Goal: Task Accomplishment & Management: Complete application form

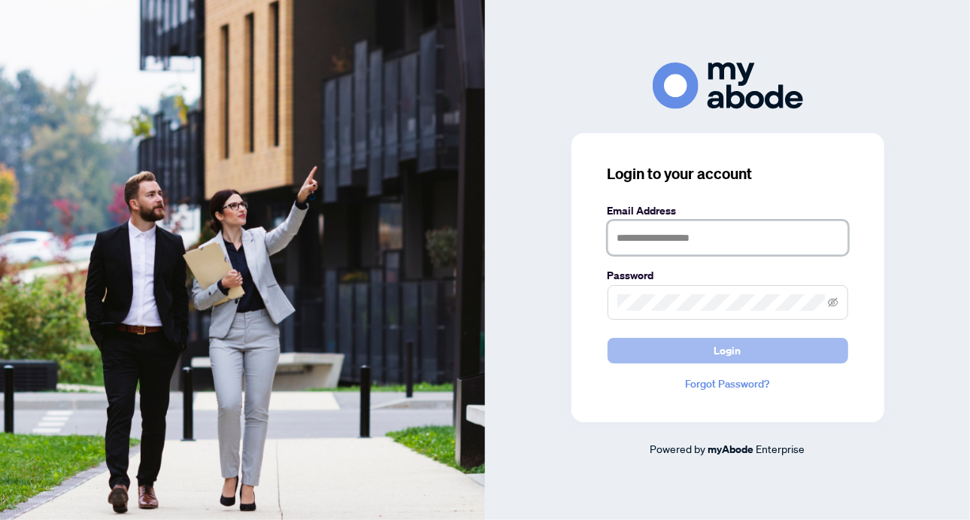
type input "**********"
click at [731, 353] on span "Login" at bounding box center [727, 350] width 27 height 24
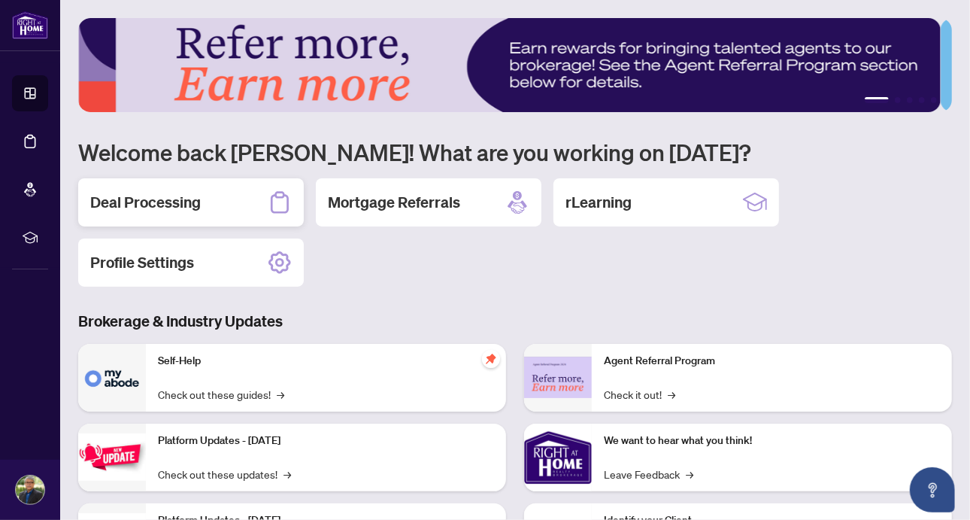
click at [180, 204] on h2 "Deal Processing" at bounding box center [145, 202] width 111 height 21
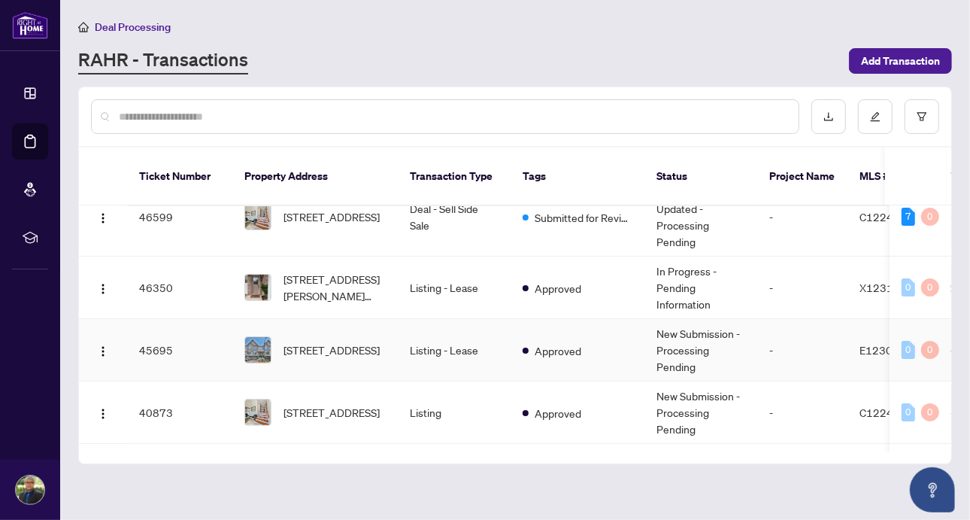
scroll to position [187, 0]
click at [348, 341] on span "504 Rossland Rd, Ajax, Ontario L1T 0N5, Canada" at bounding box center [332, 349] width 96 height 17
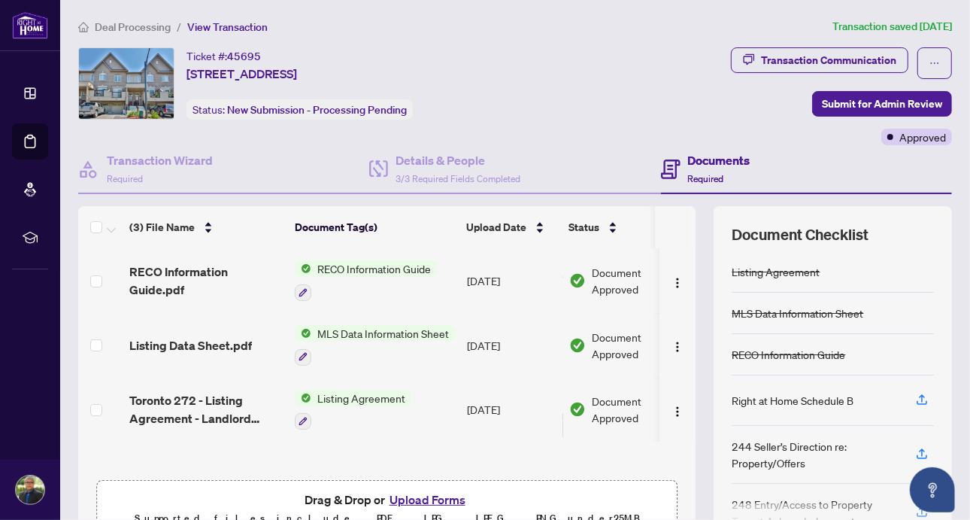
scroll to position [1, 0]
click at [413, 501] on button "Upload Forms" at bounding box center [427, 500] width 85 height 20
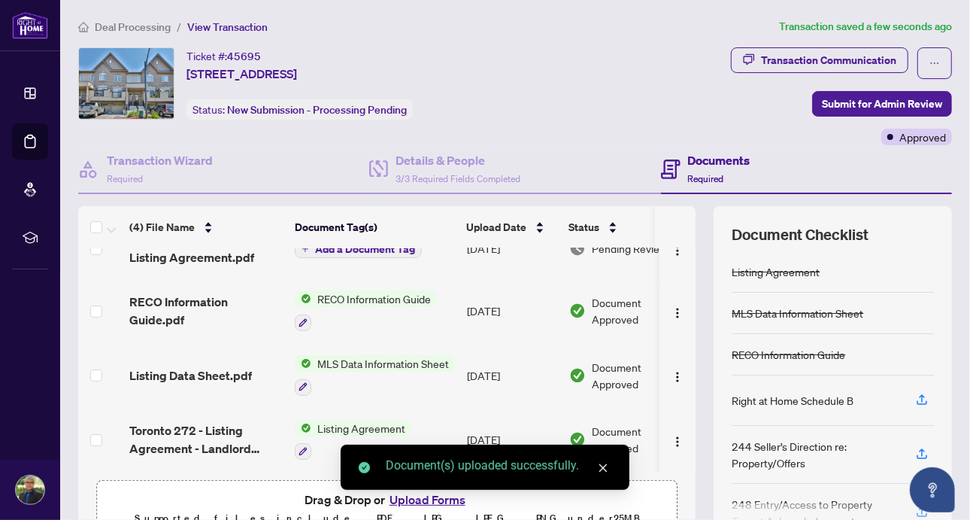
scroll to position [0, 0]
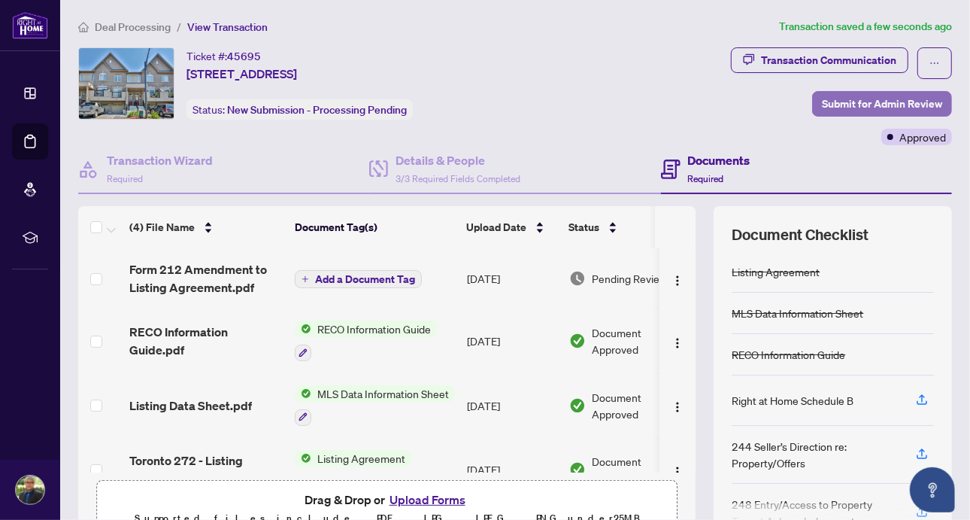
click at [848, 104] on span "Submit for Admin Review" at bounding box center [882, 104] width 120 height 24
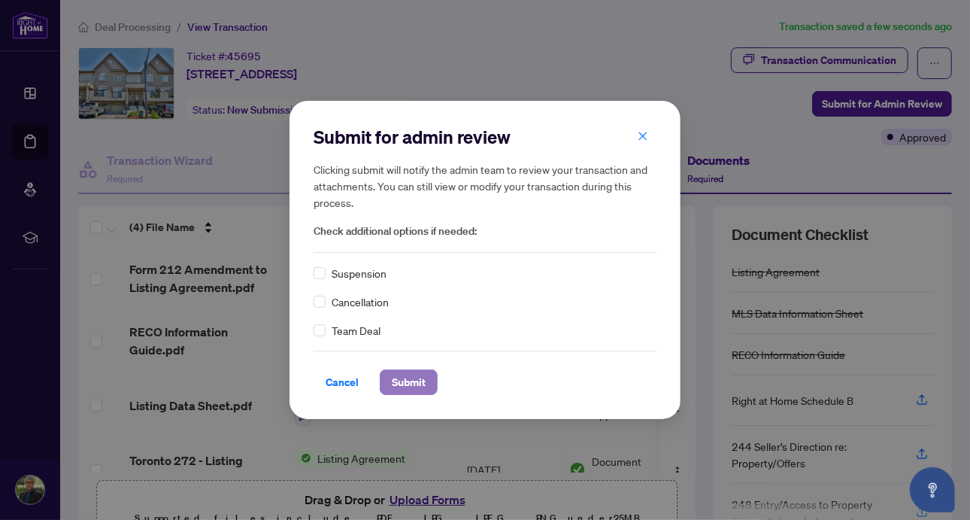
click at [411, 383] on span "Submit" at bounding box center [409, 382] width 34 height 24
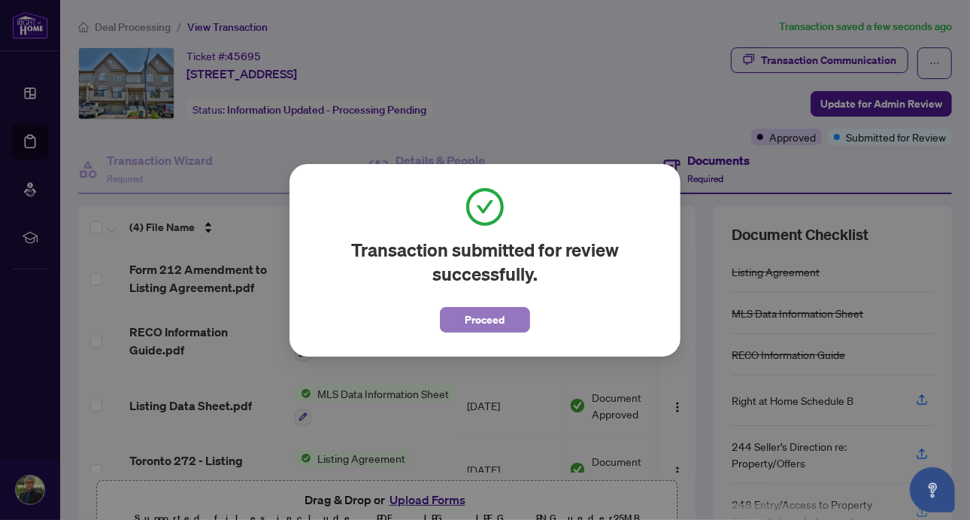
click at [506, 320] on button "Proceed" at bounding box center [485, 320] width 90 height 26
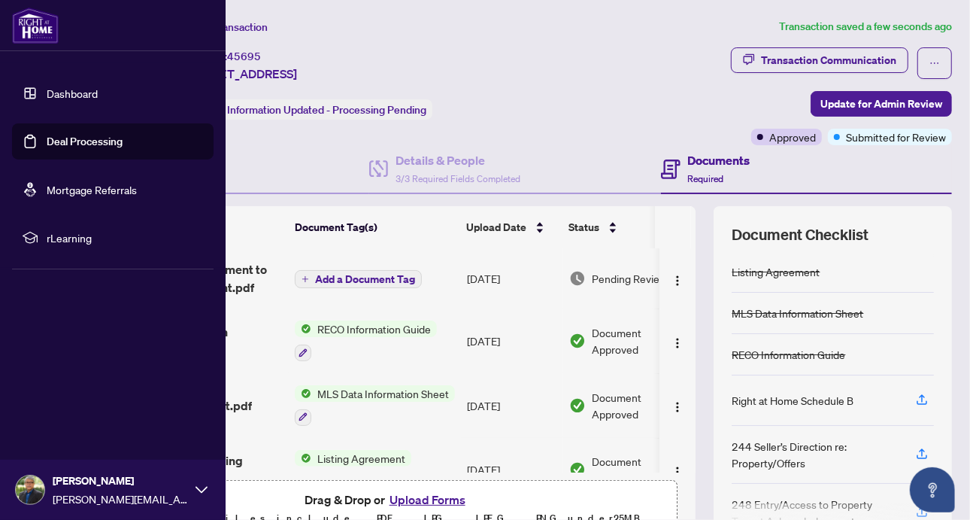
click at [83, 142] on link "Deal Processing" at bounding box center [85, 142] width 76 height 14
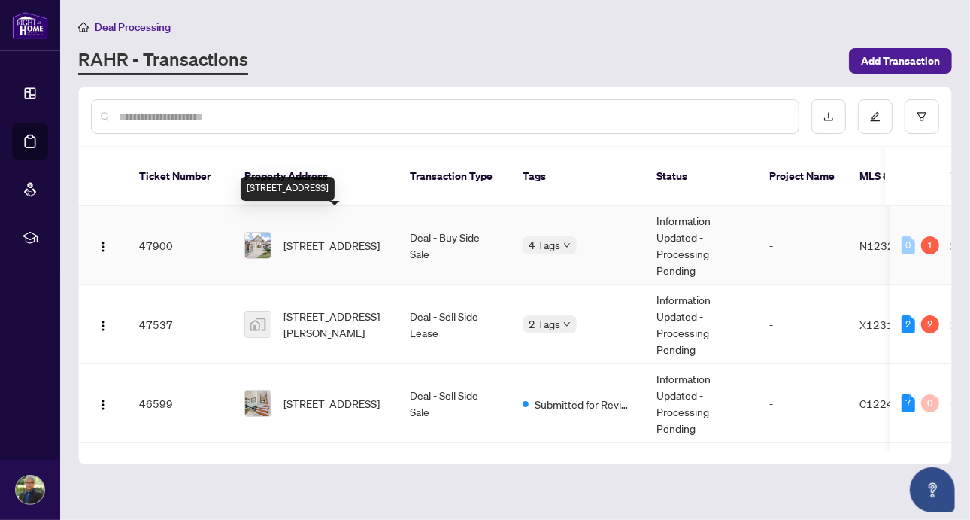
click at [365, 237] on span "34 Greengage St, Markham, Ontario L6E 1X8, Canada" at bounding box center [332, 245] width 96 height 17
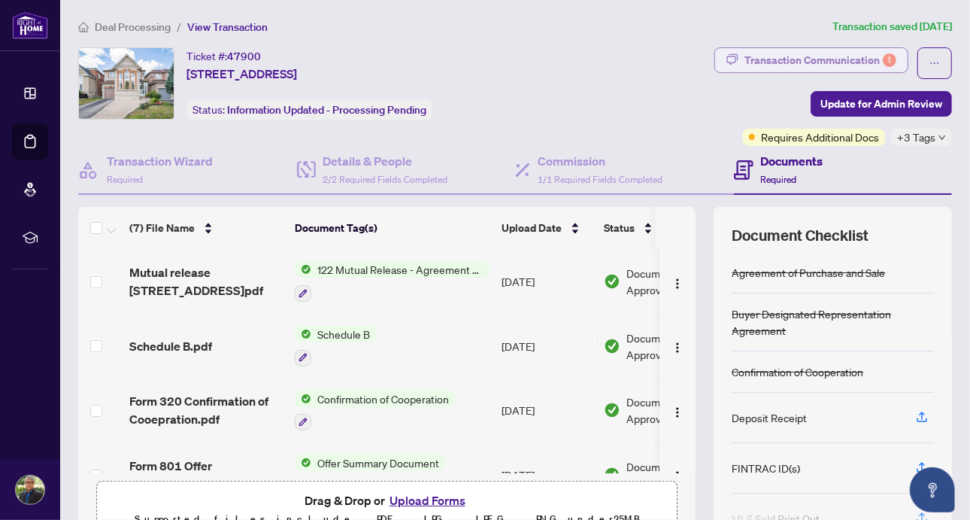
click at [805, 62] on div "Transaction Communication 1" at bounding box center [821, 60] width 152 height 24
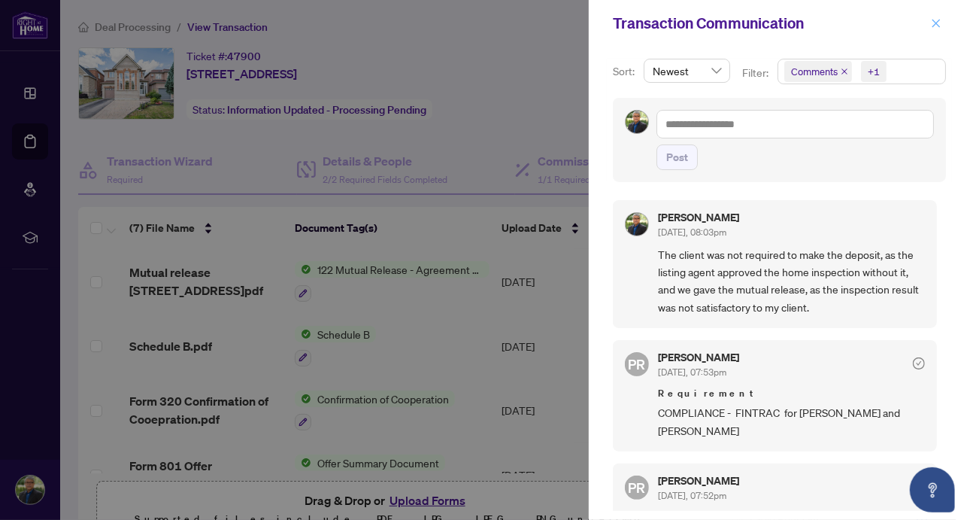
click at [939, 21] on icon "close" at bounding box center [937, 23] width 8 height 8
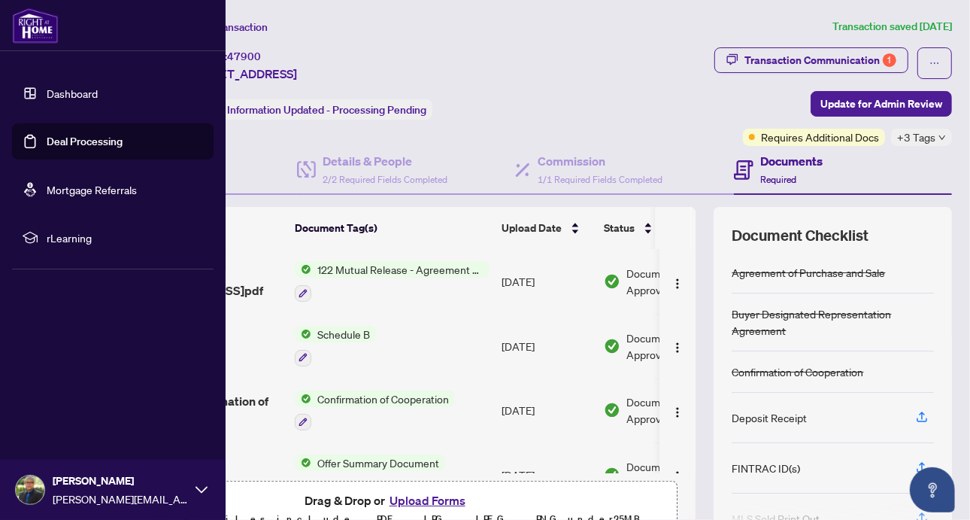
click at [78, 144] on link "Deal Processing" at bounding box center [85, 142] width 76 height 14
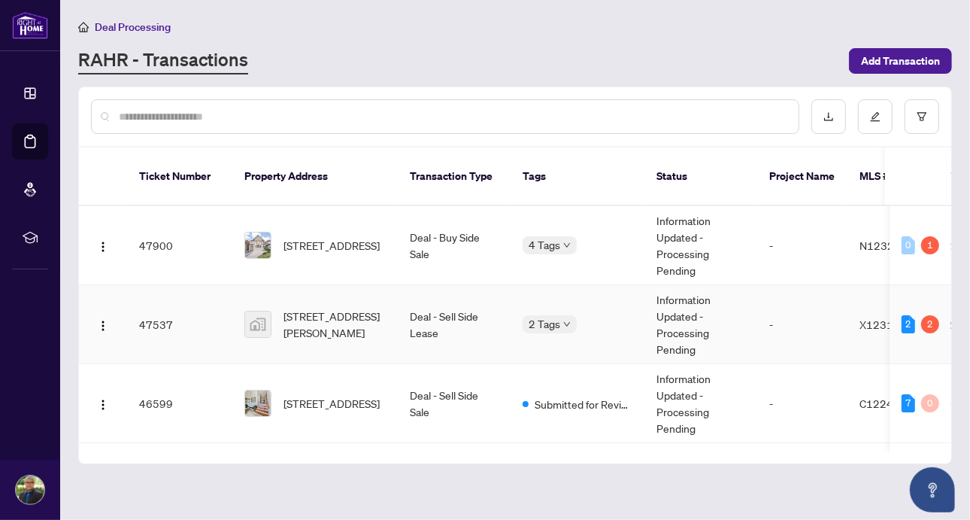
click at [439, 302] on td "Deal - Sell Side Lease" at bounding box center [454, 324] width 113 height 79
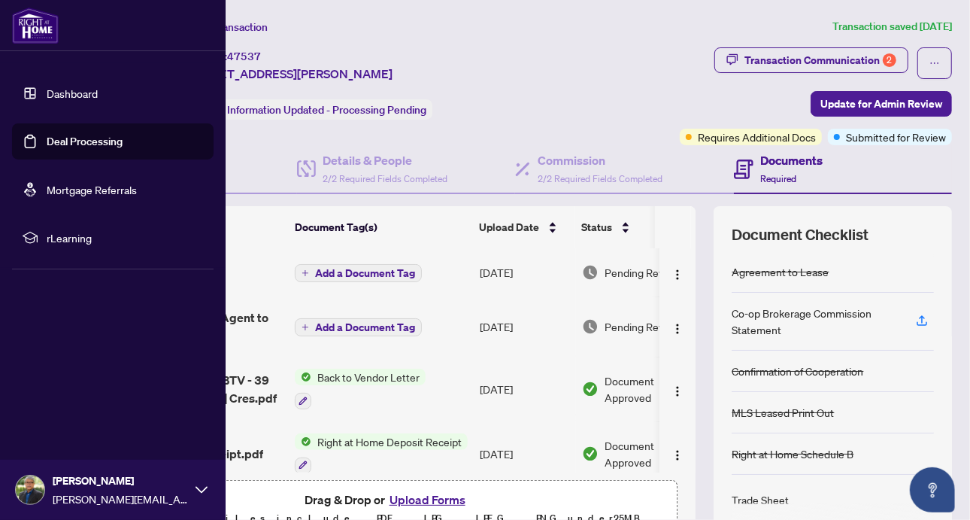
click at [47, 142] on link "Deal Processing" at bounding box center [85, 142] width 76 height 14
